Goal: Task Accomplishment & Management: Manage account settings

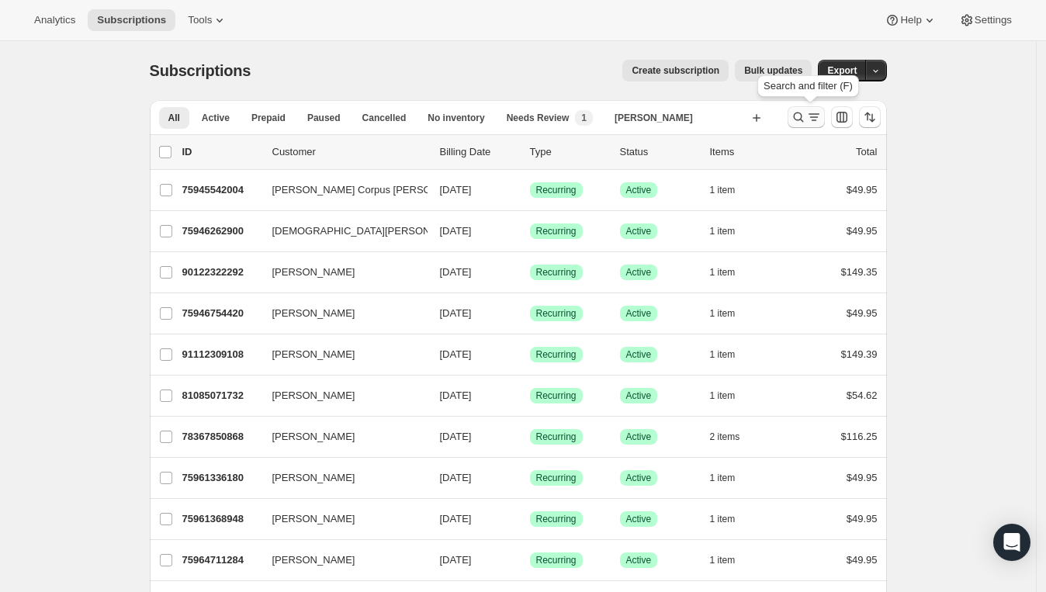
click at [801, 123] on icon "Search and filter results" at bounding box center [798, 117] width 16 height 16
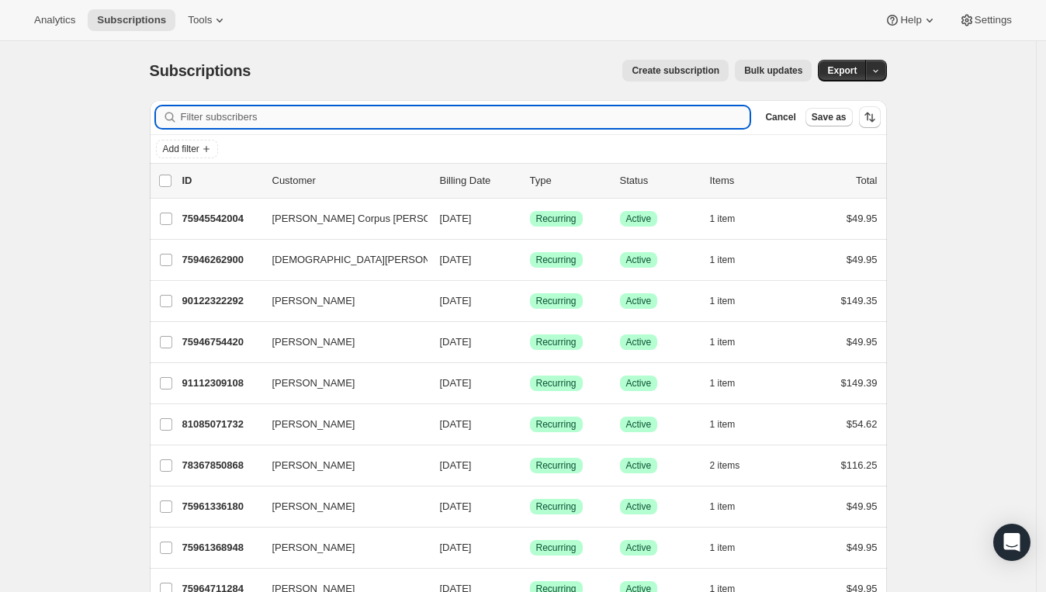
click at [501, 112] on input "Filter subscribers" at bounding box center [465, 117] width 569 height 22
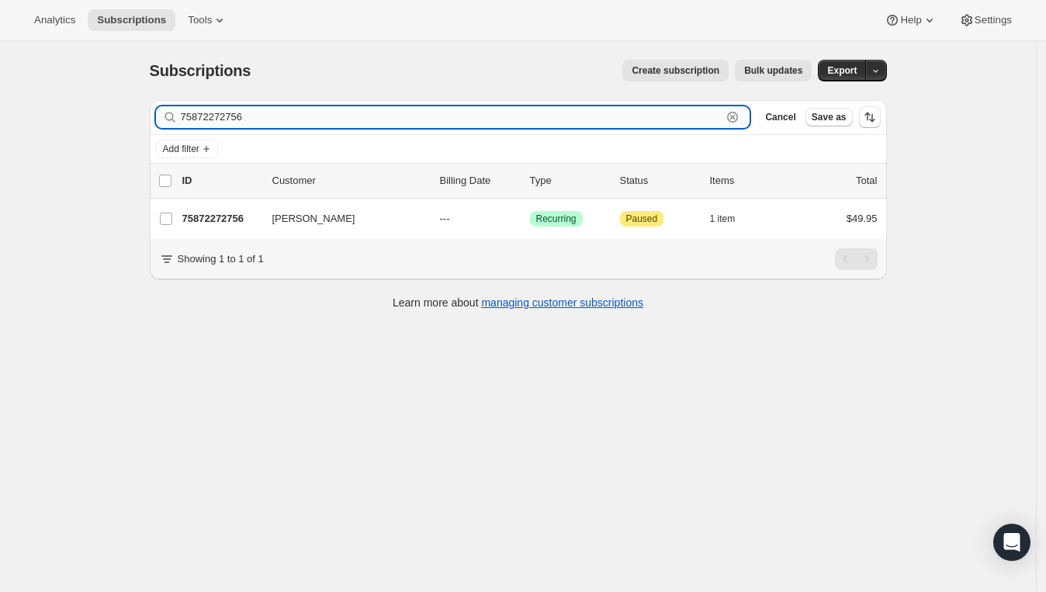
click at [680, 126] on input "75872272756" at bounding box center [451, 117] width 541 height 22
paste input "[PERSON_NAME]"
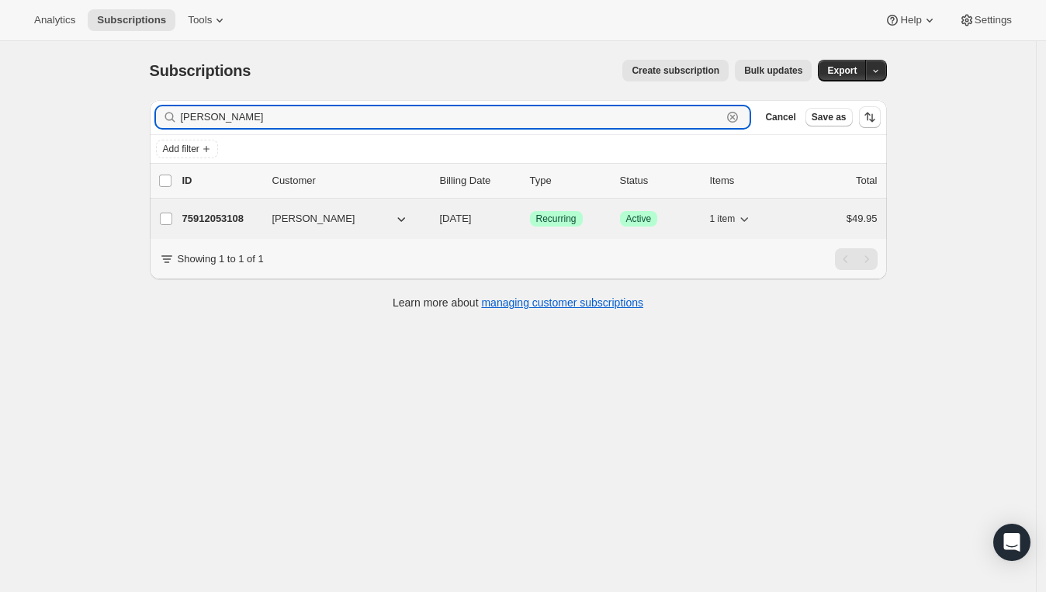
type input "[PERSON_NAME]"
click at [361, 224] on button "[PERSON_NAME]" at bounding box center [340, 218] width 155 height 25
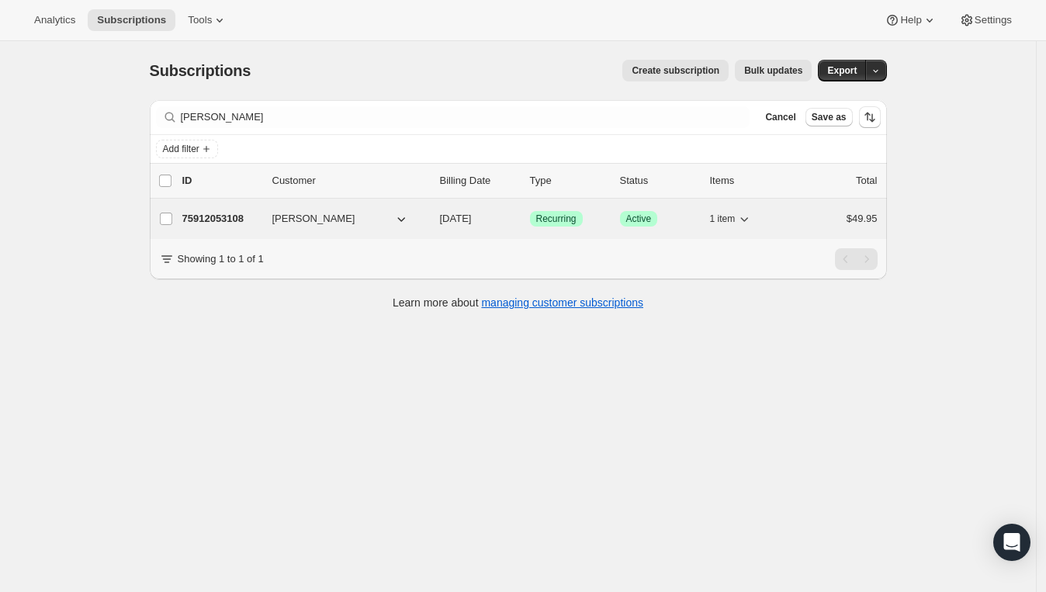
click at [341, 220] on button "[PERSON_NAME]" at bounding box center [340, 218] width 155 height 25
click at [232, 213] on p "75912053108" at bounding box center [221, 219] width 78 height 16
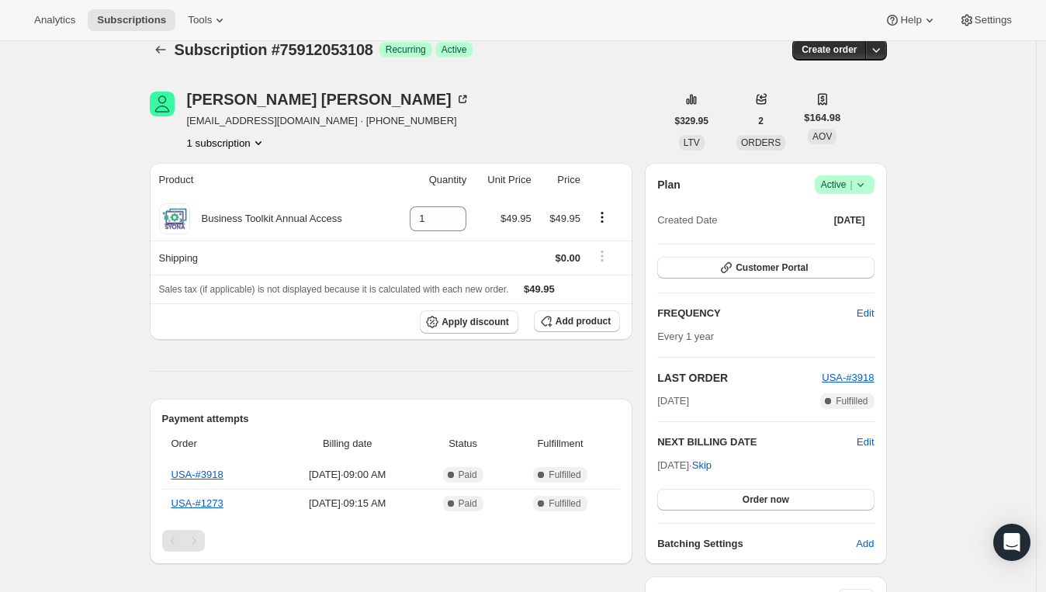
scroll to position [20, 0]
click at [863, 192] on icon at bounding box center [860, 186] width 16 height 16
click at [829, 213] on span "Pause subscription" at bounding box center [843, 215] width 85 height 12
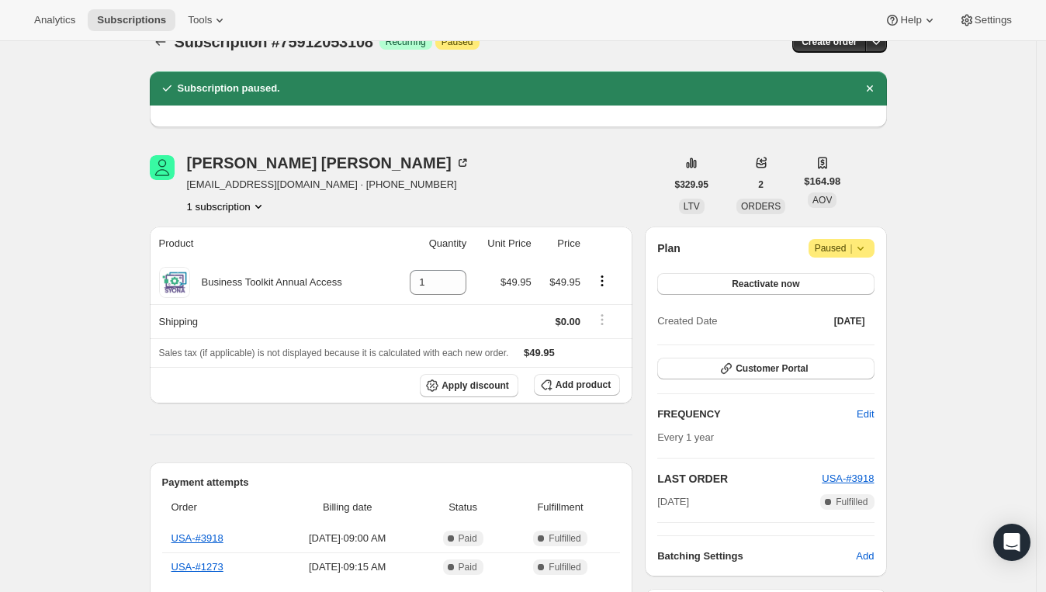
scroll to position [0, 0]
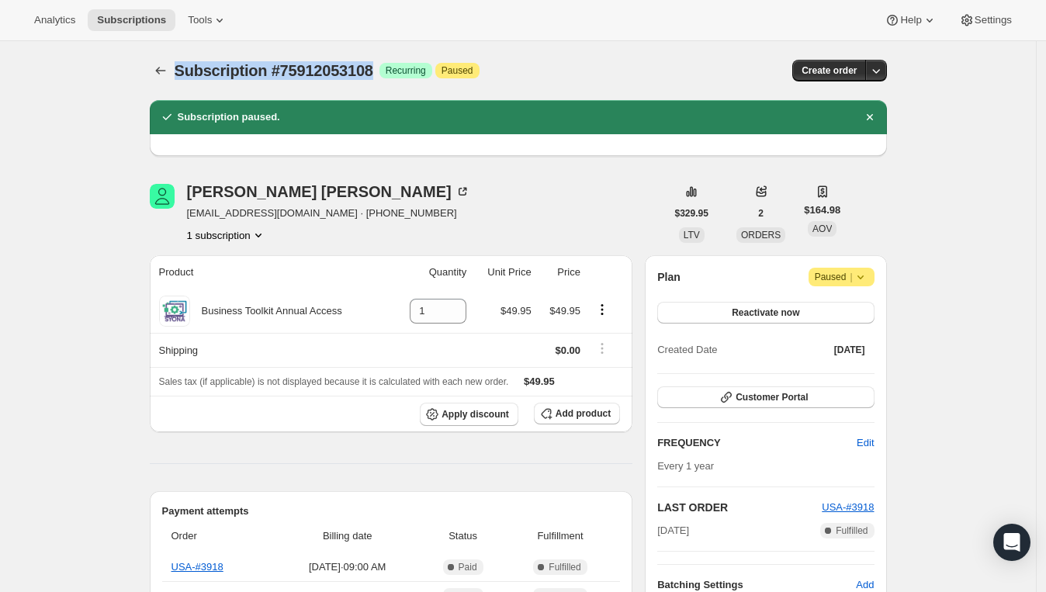
drag, startPoint x: 386, startPoint y: 69, endPoint x: 181, endPoint y: 71, distance: 204.8
click at [181, 71] on div "Subscription #75912053108 Success Recurring Attention Paused" at bounding box center [401, 71] width 452 height 22
copy span "Subscription #75912053108"
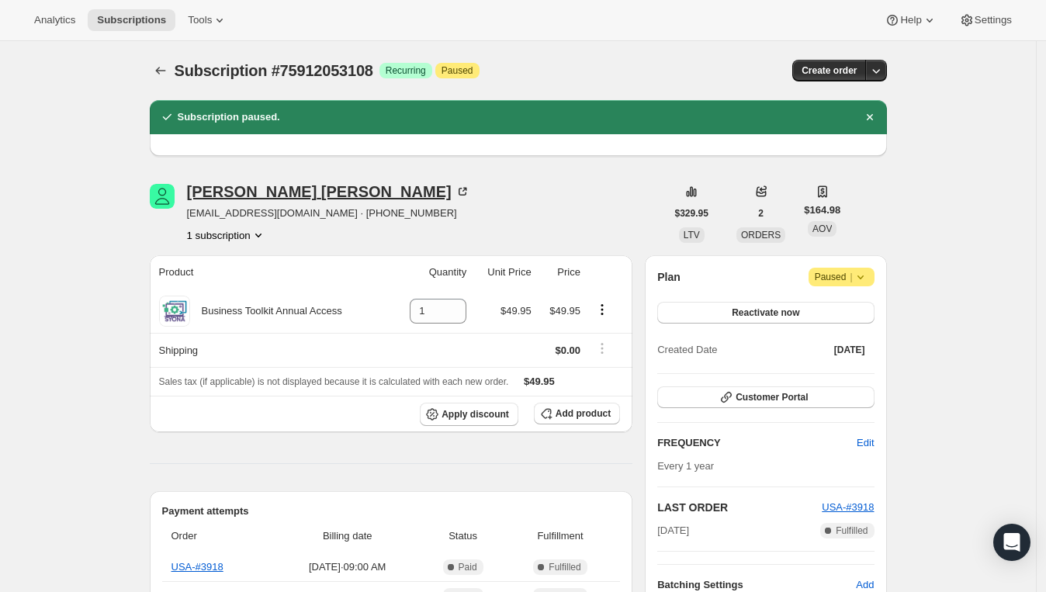
click at [455, 188] on icon at bounding box center [463, 192] width 16 height 16
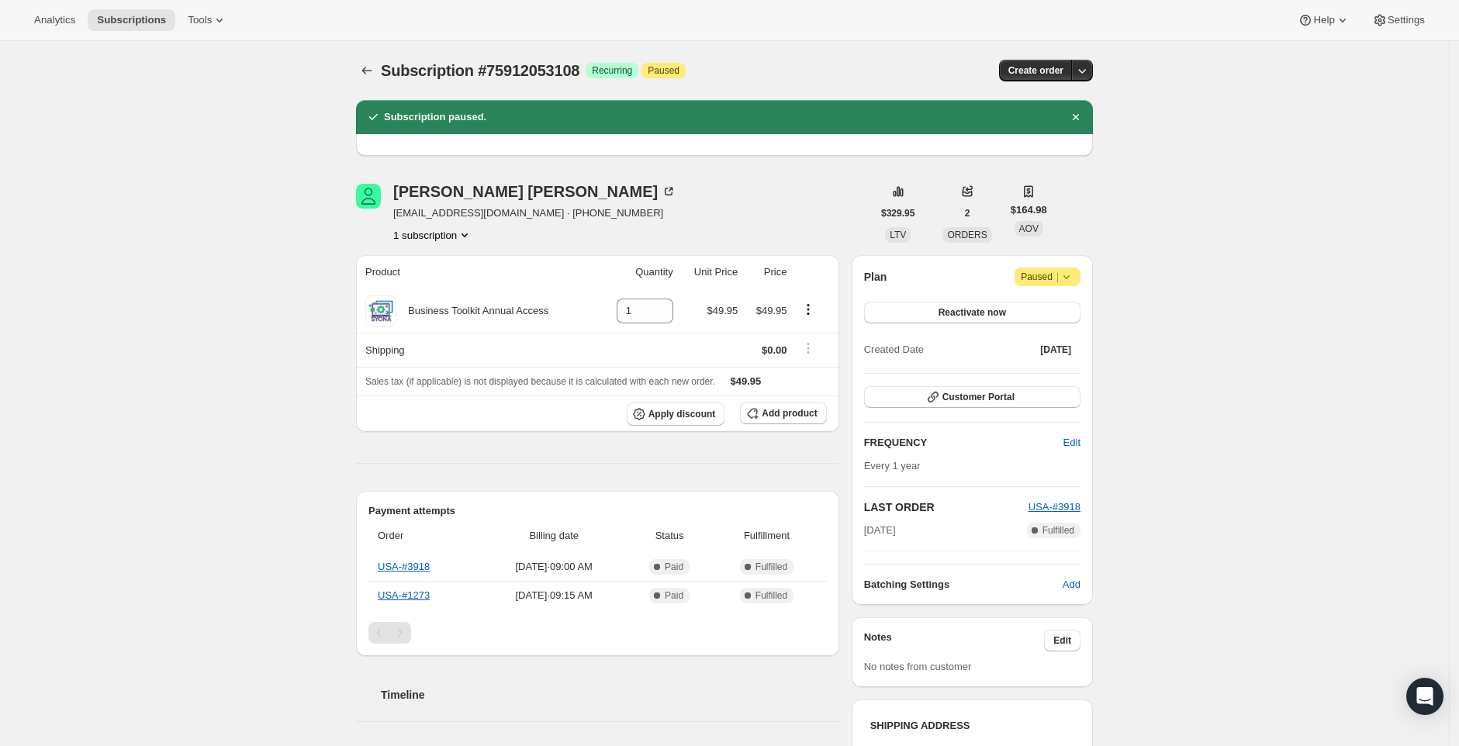
click at [1045, 277] on icon at bounding box center [1066, 277] width 6 height 4
click at [980, 275] on div "Plan Attention Paused |" at bounding box center [972, 277] width 216 height 19
click at [977, 310] on span "Reactivate now" at bounding box center [972, 312] width 67 height 12
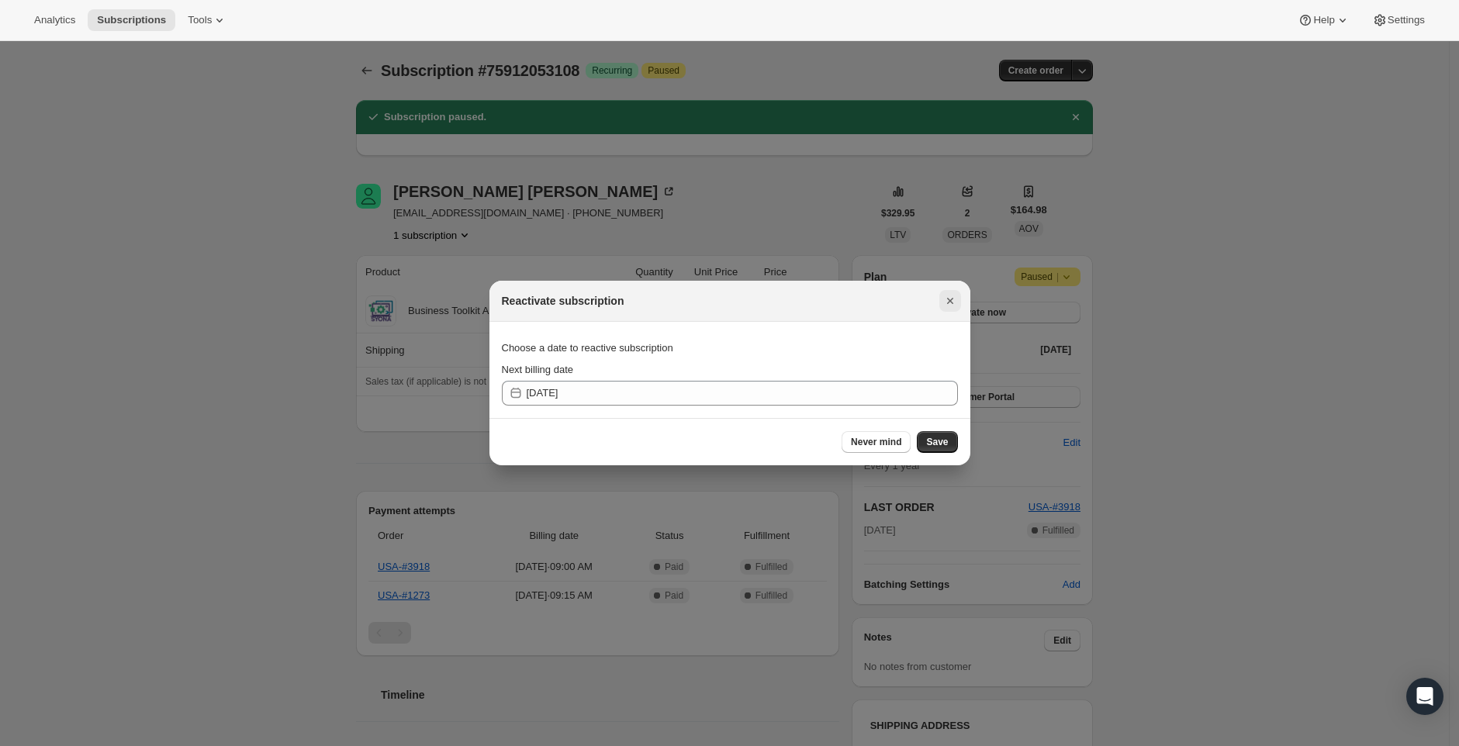
click at [953, 299] on icon "Close" at bounding box center [950, 301] width 16 height 16
